Goal: Find specific page/section: Find specific page/section

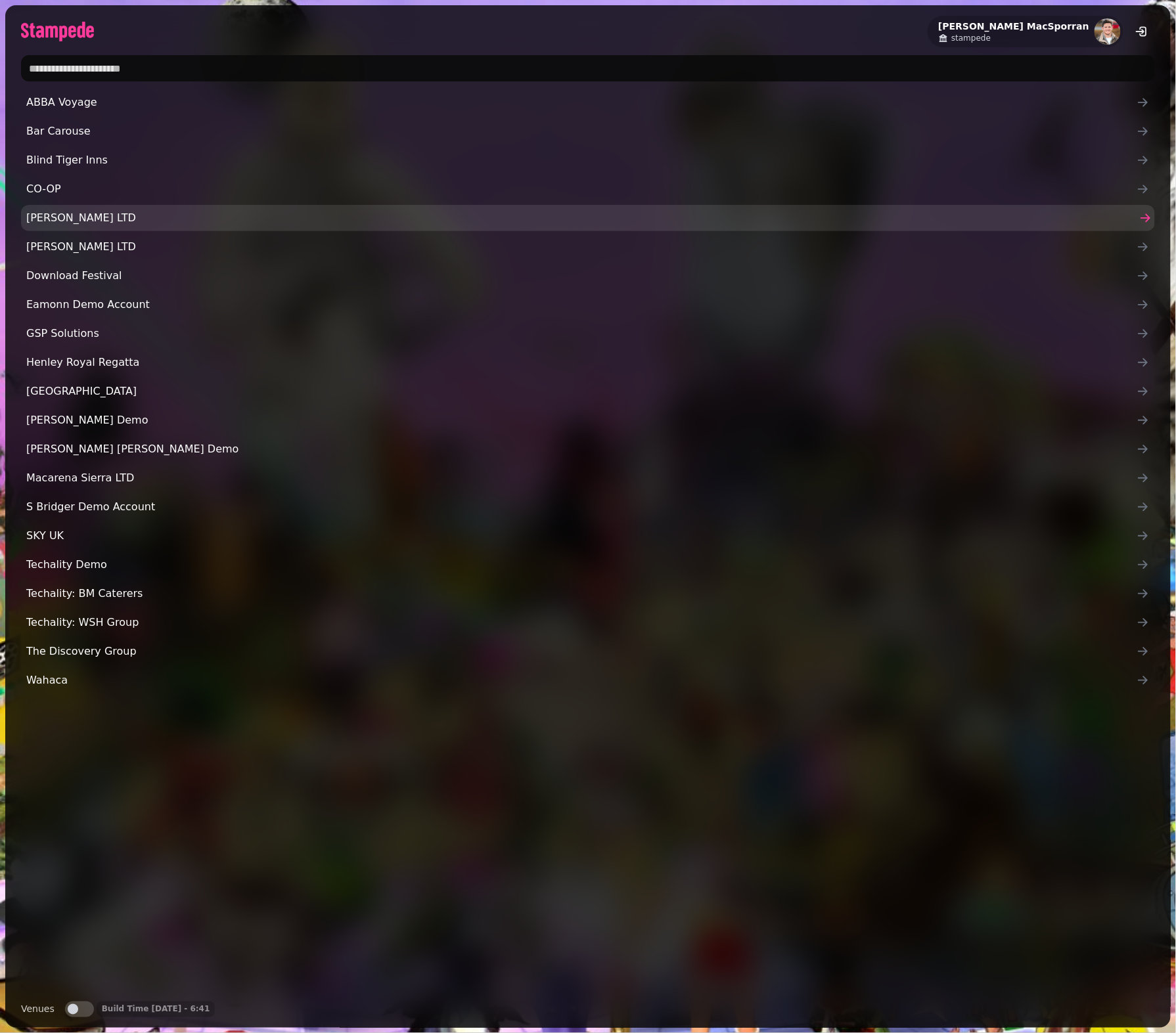
click at [129, 211] on span "Calum Barclay LTD" at bounding box center [581, 218] width 1110 height 16
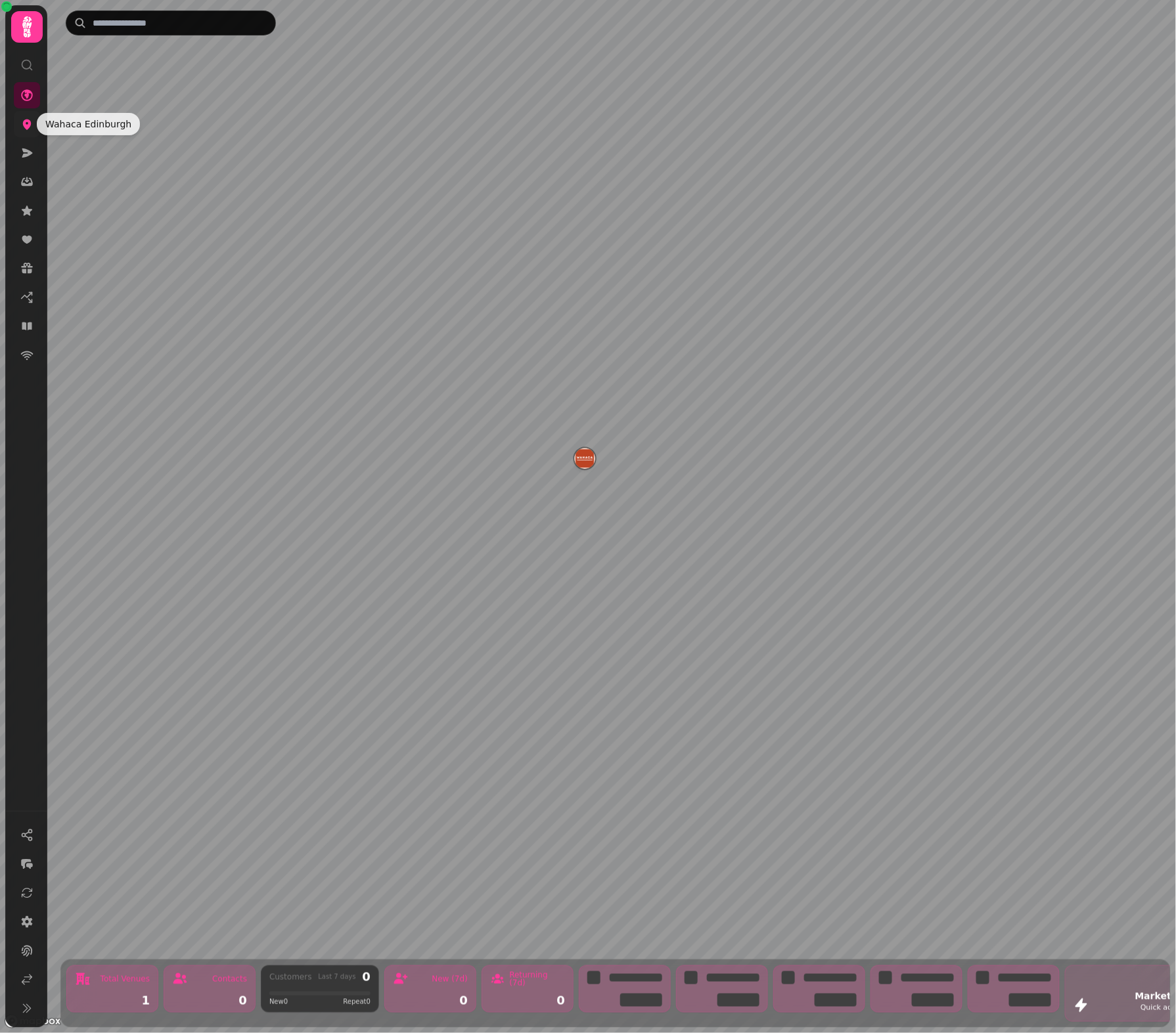
click at [29, 124] on icon at bounding box center [27, 125] width 9 height 11
